Goal: Transaction & Acquisition: Purchase product/service

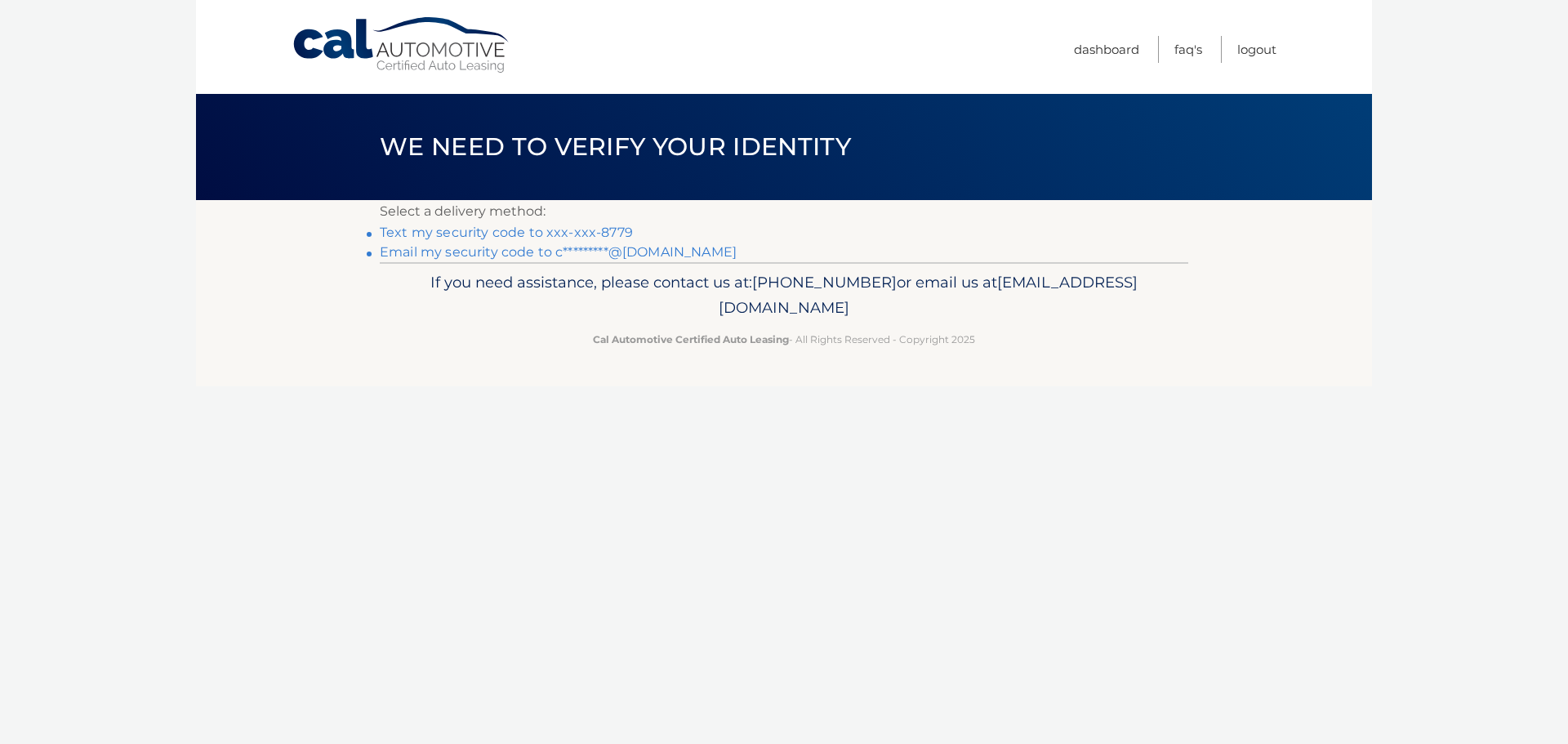
click at [495, 232] on link "Text my security code to xxx-xxx-8779" at bounding box center [507, 233] width 253 height 16
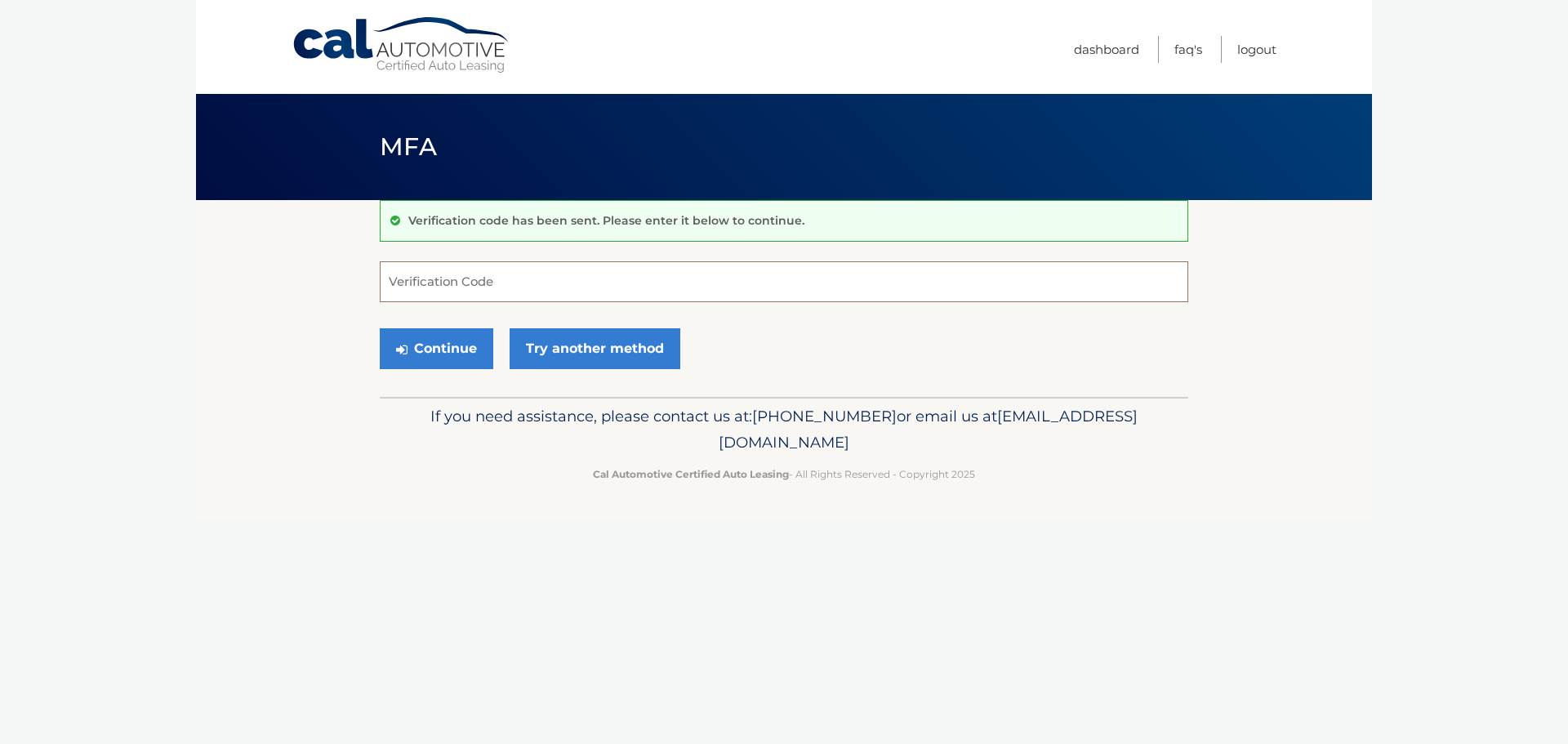
click at [483, 288] on input "Verification Code" at bounding box center [784, 281] width 809 height 41
type input "520766"
click at [469, 357] on button "Continue" at bounding box center [436, 348] width 114 height 41
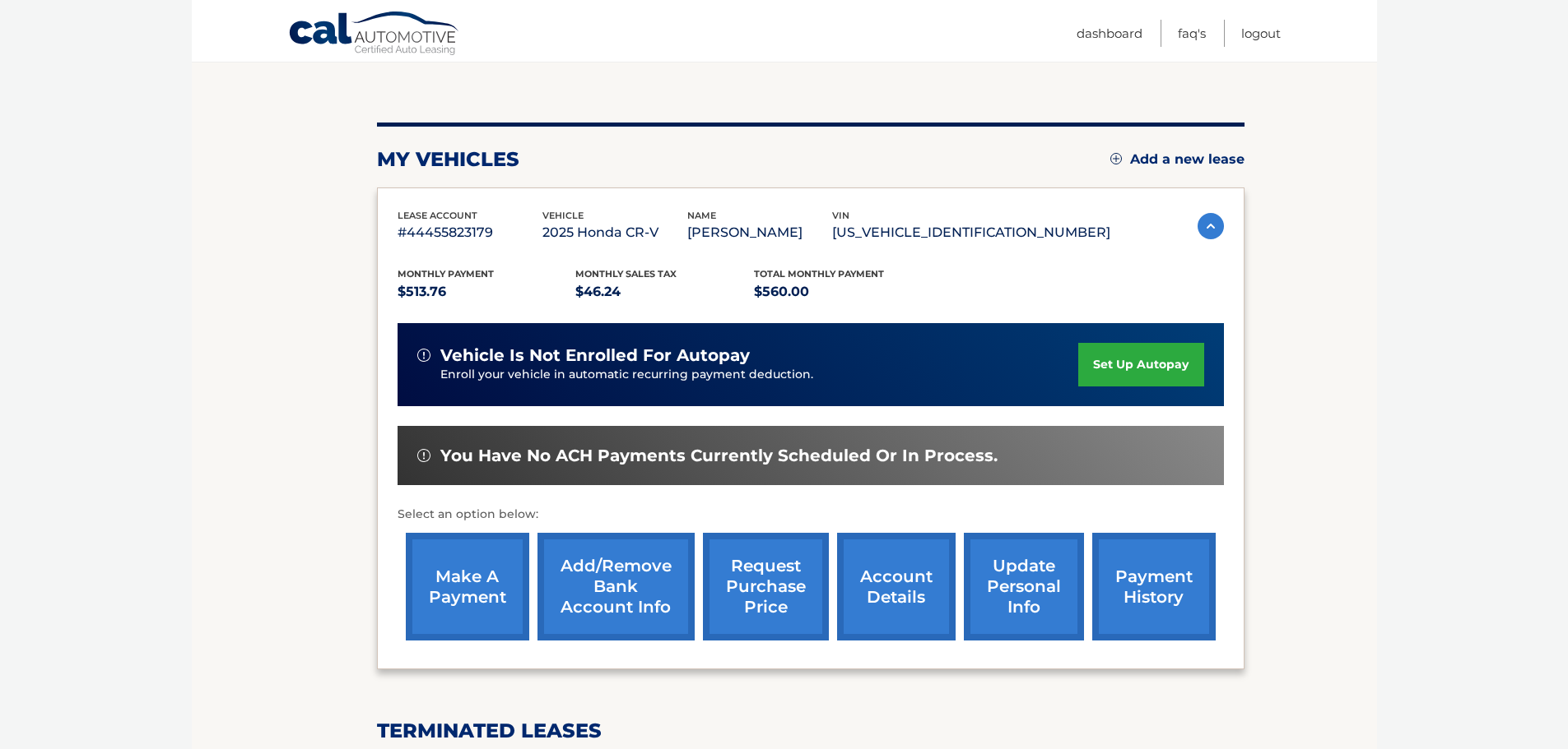
scroll to position [246, 0]
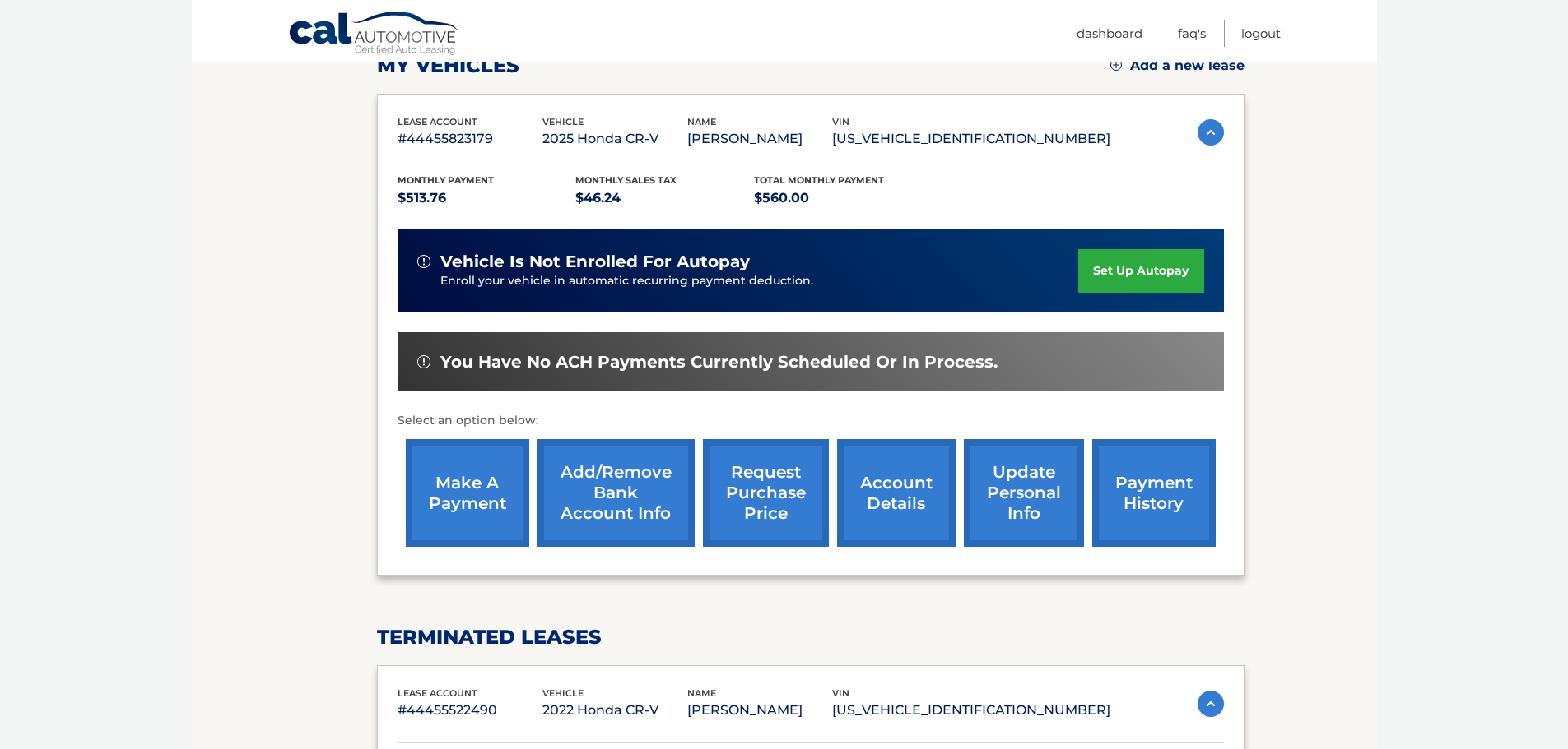
click at [498, 476] on link "make a payment" at bounding box center [467, 493] width 123 height 107
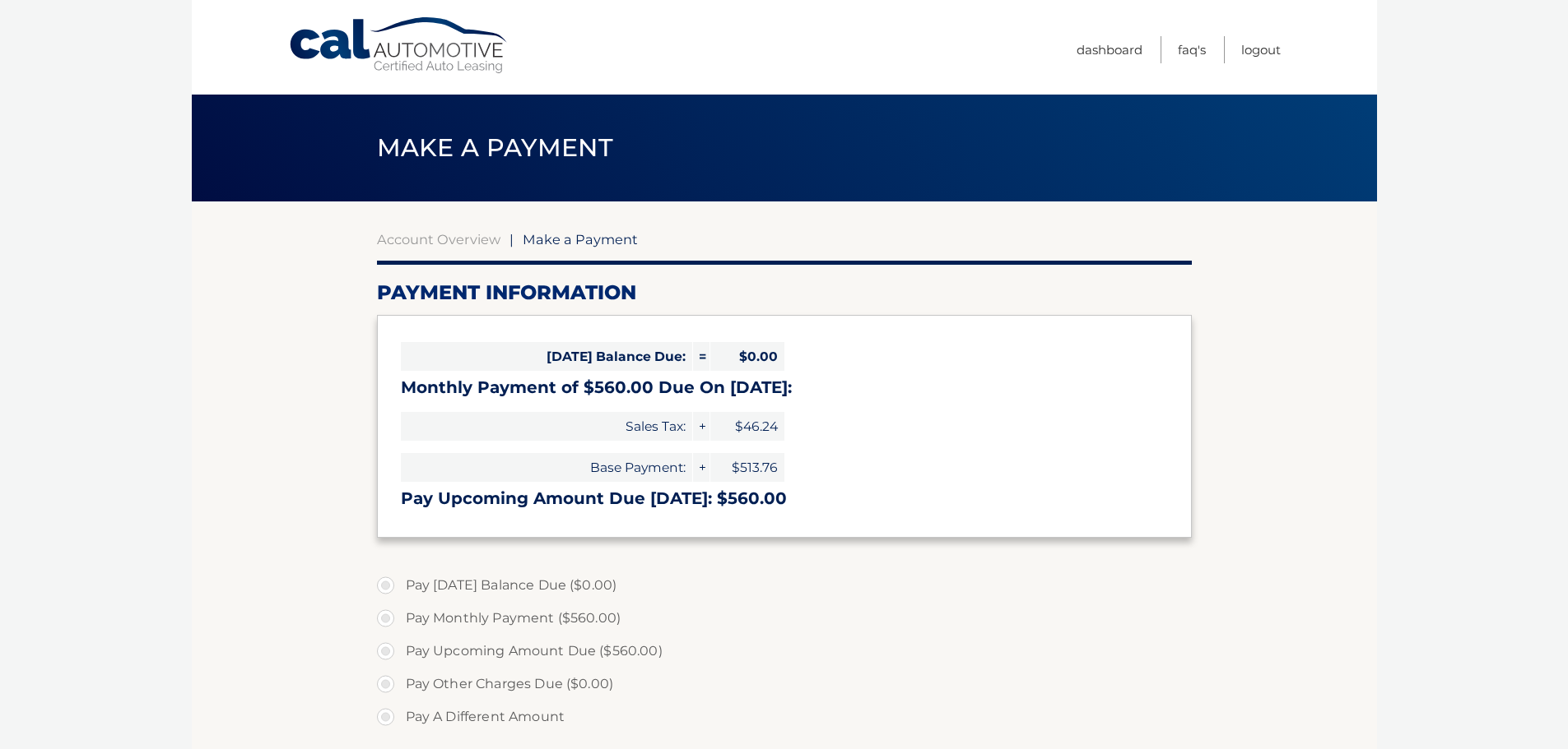
select select "MjIzNzhkNWEtYzgyNy00NjdkLWFjYTItOGI1ZjA1NDg2MDYw"
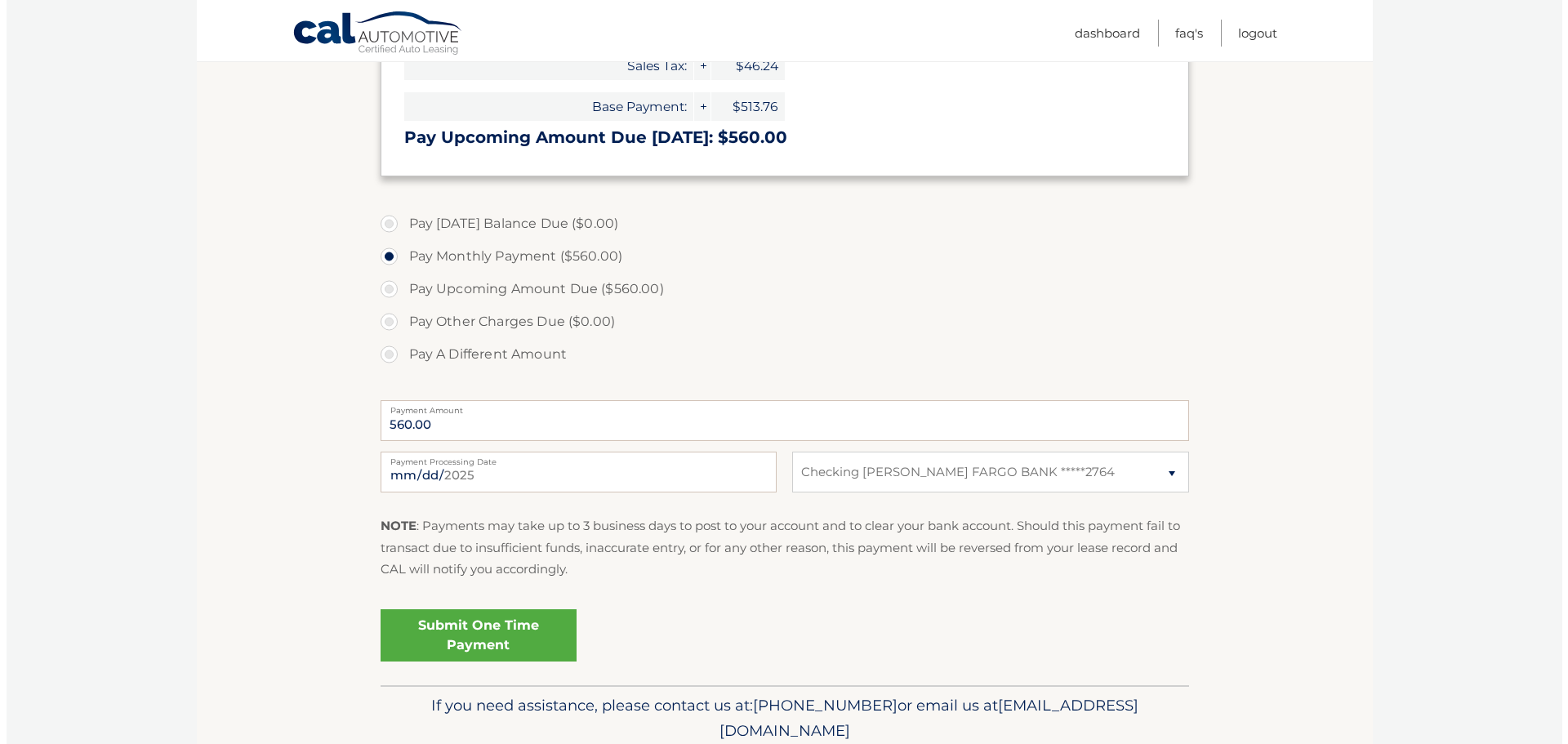
scroll to position [409, 0]
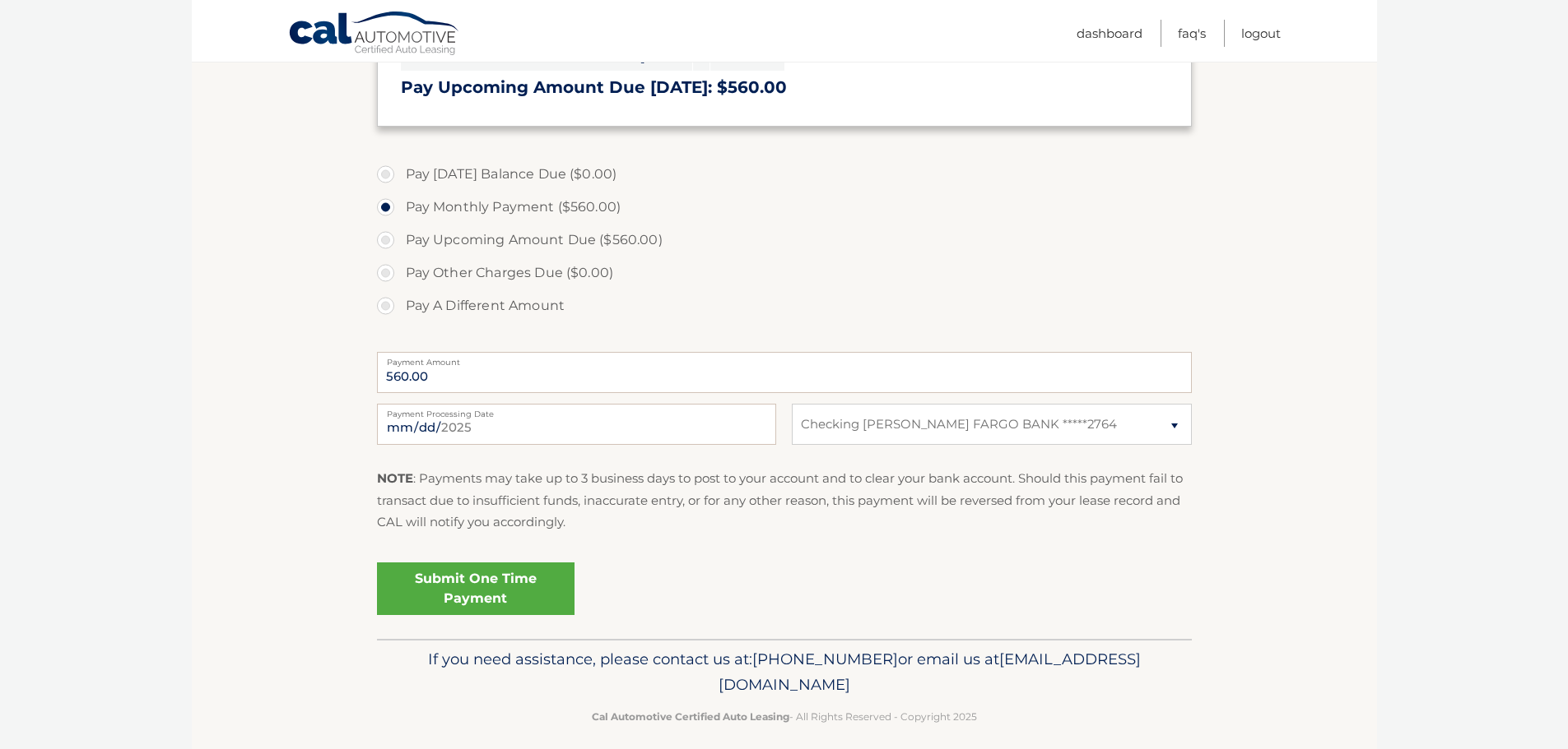
click at [495, 577] on link "Submit One Time Payment" at bounding box center [476, 589] width 198 height 52
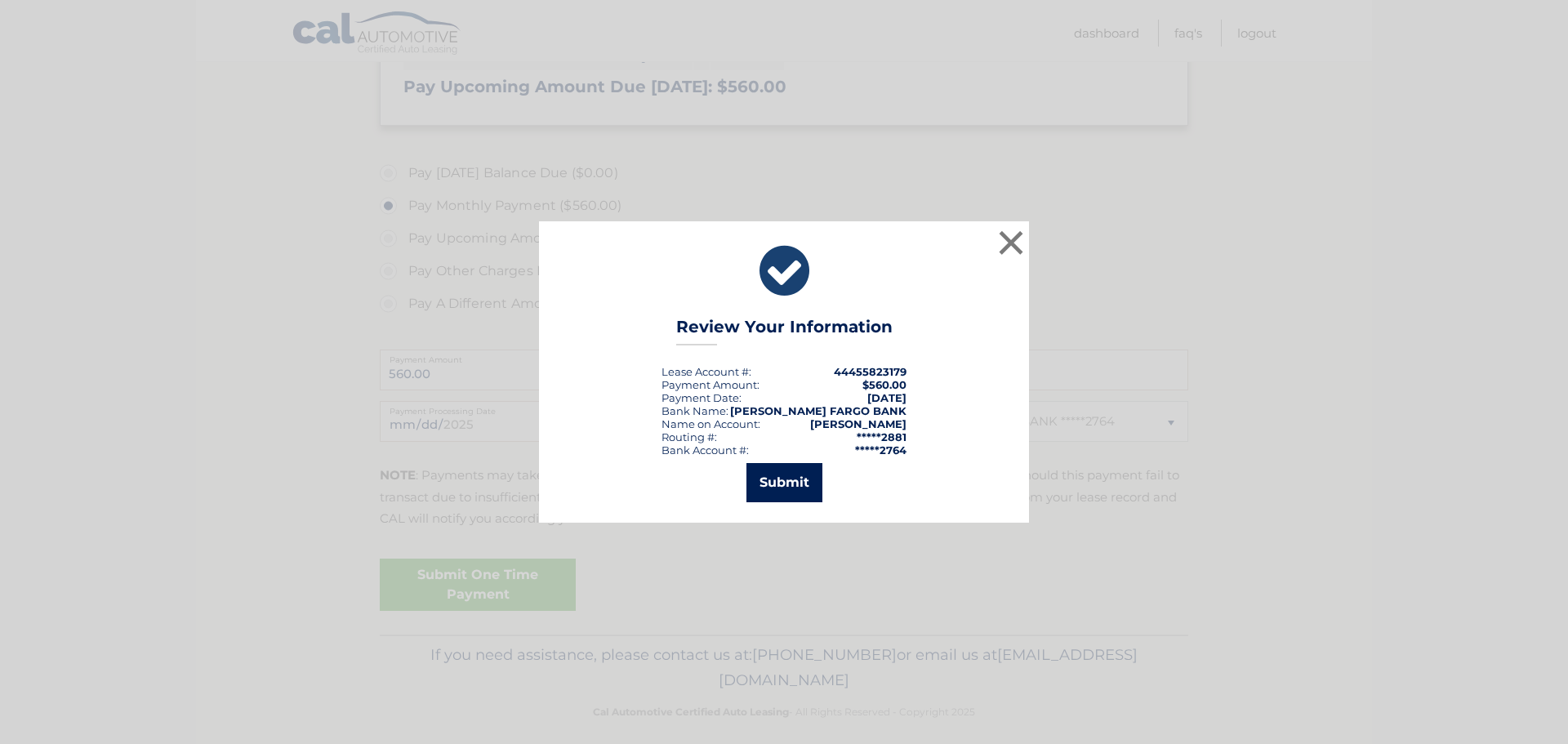
click at [782, 469] on button "Submit" at bounding box center [784, 483] width 76 height 39
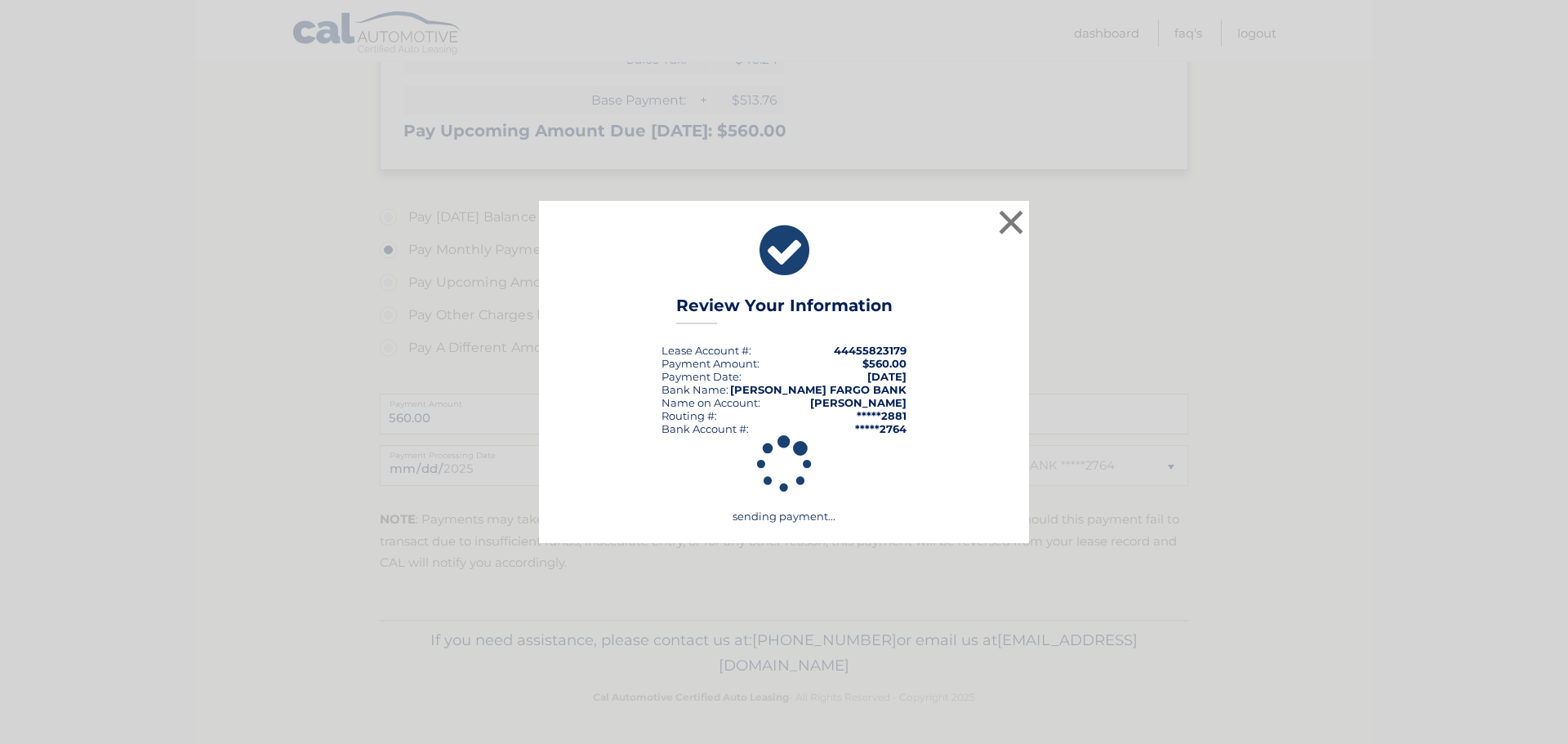
scroll to position [365, 0]
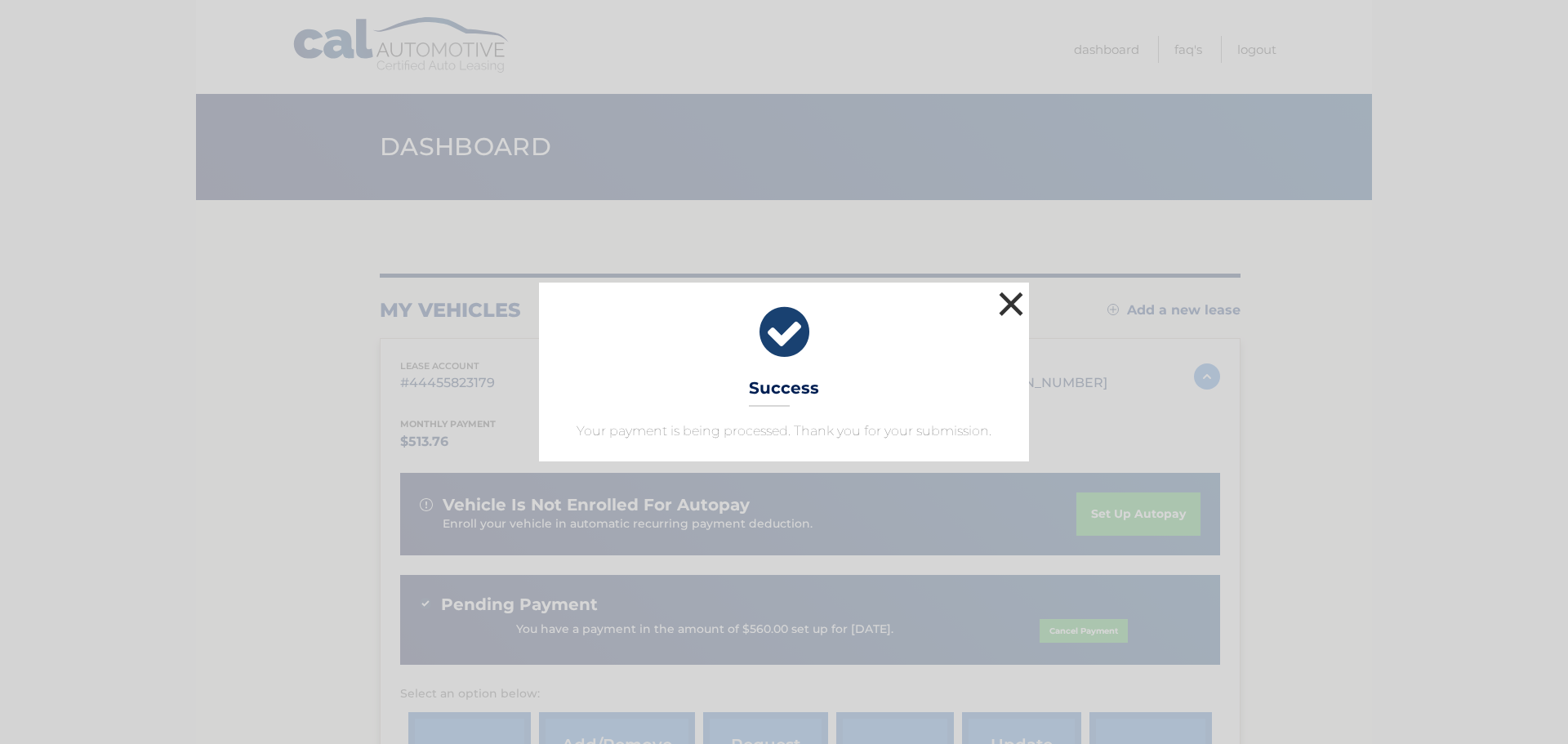
click at [1009, 298] on button "×" at bounding box center [1011, 304] width 33 height 33
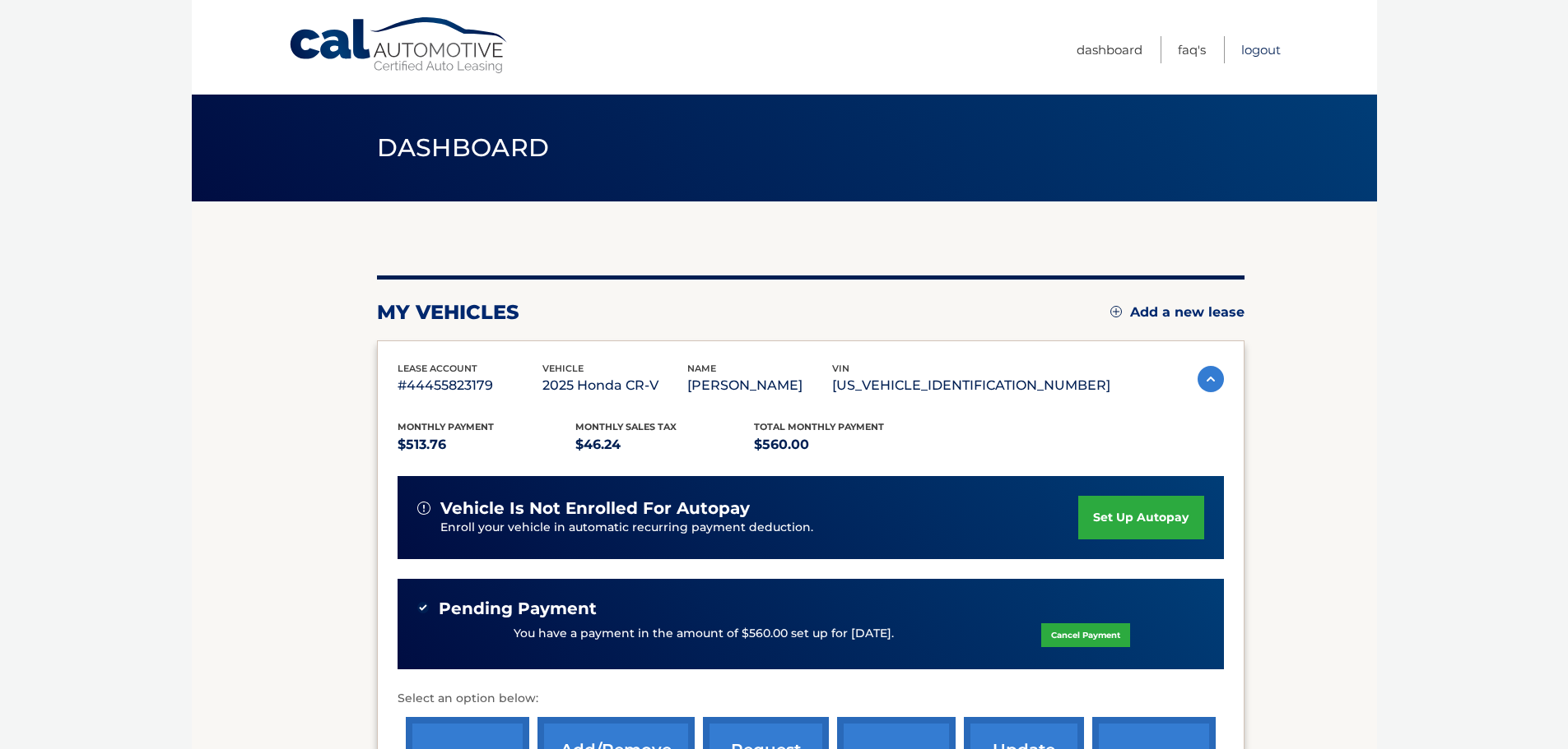
click at [1255, 51] on link "Logout" at bounding box center [1260, 49] width 39 height 27
